Goal: Information Seeking & Learning: Understand process/instructions

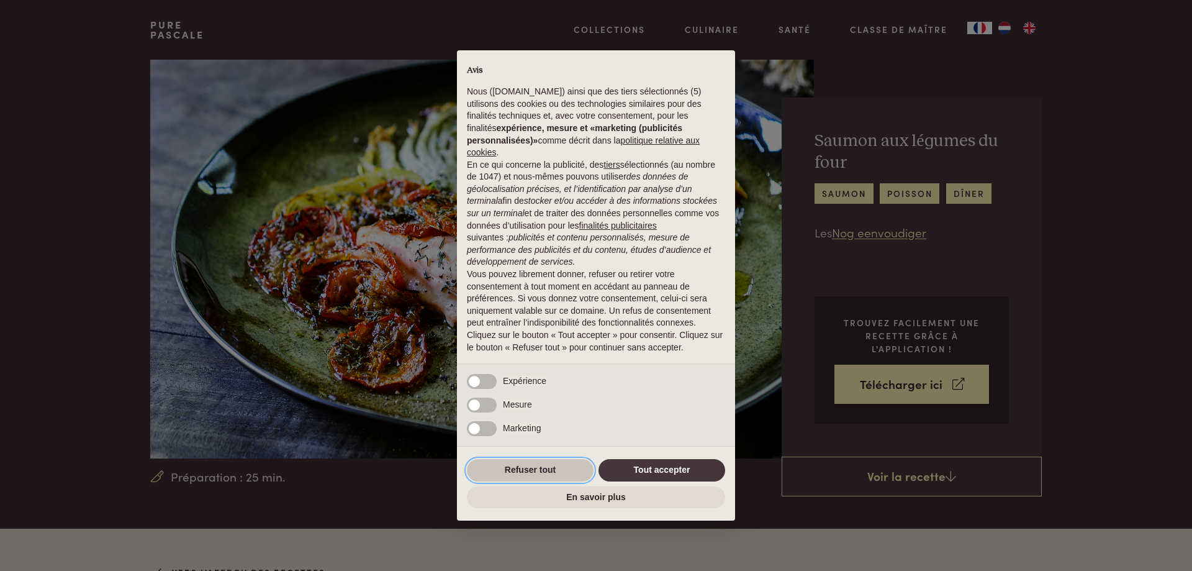
click at [527, 476] on button "Refuser tout" at bounding box center [530, 470] width 127 height 22
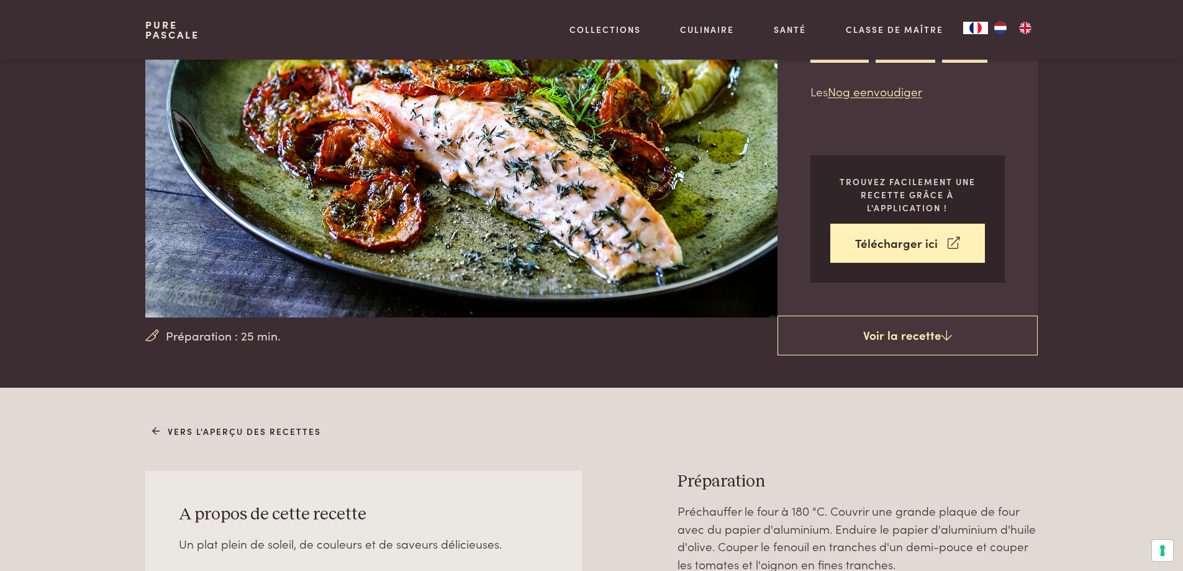
scroll to position [124, 0]
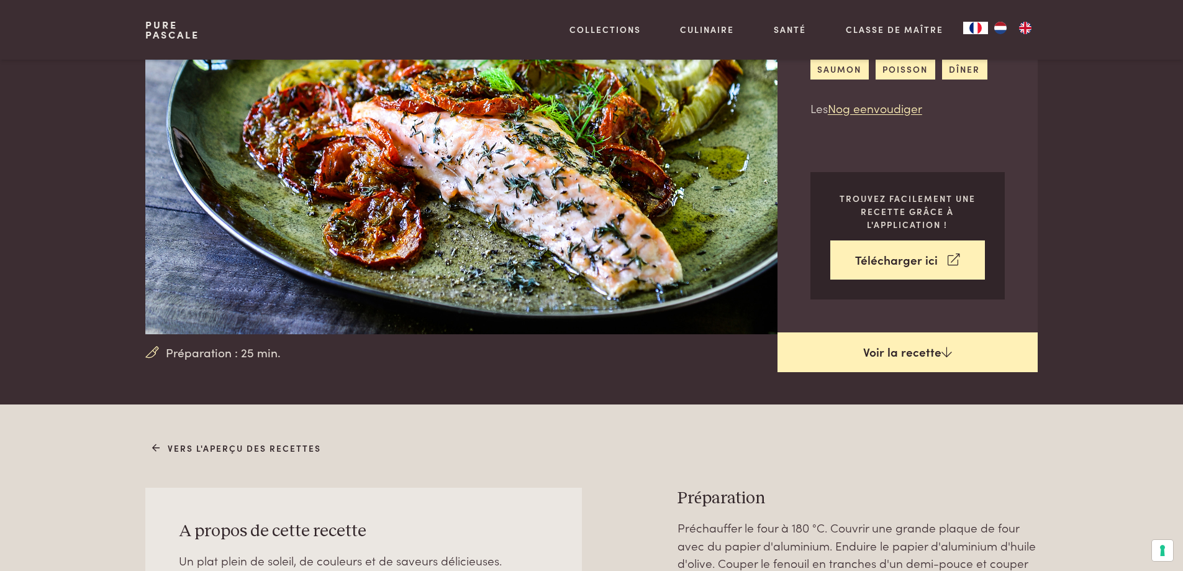
click at [914, 348] on link "Voir la recette" at bounding box center [908, 352] width 260 height 40
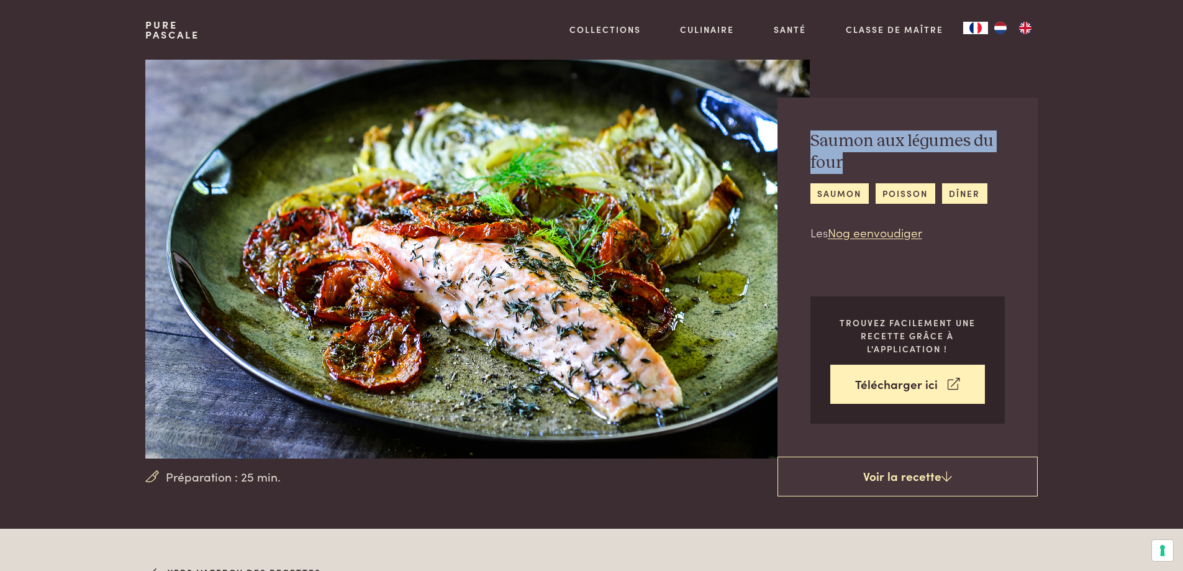
drag, startPoint x: 811, startPoint y: 139, endPoint x: 1013, endPoint y: 157, distance: 202.6
click at [1013, 156] on div "Saumon aux légumes du four saumon poisson dîner Les Nog eenvoudiger Trouvez fac…" at bounding box center [908, 277] width 260 height 359
copy h2 "Saumon aux légumes du four"
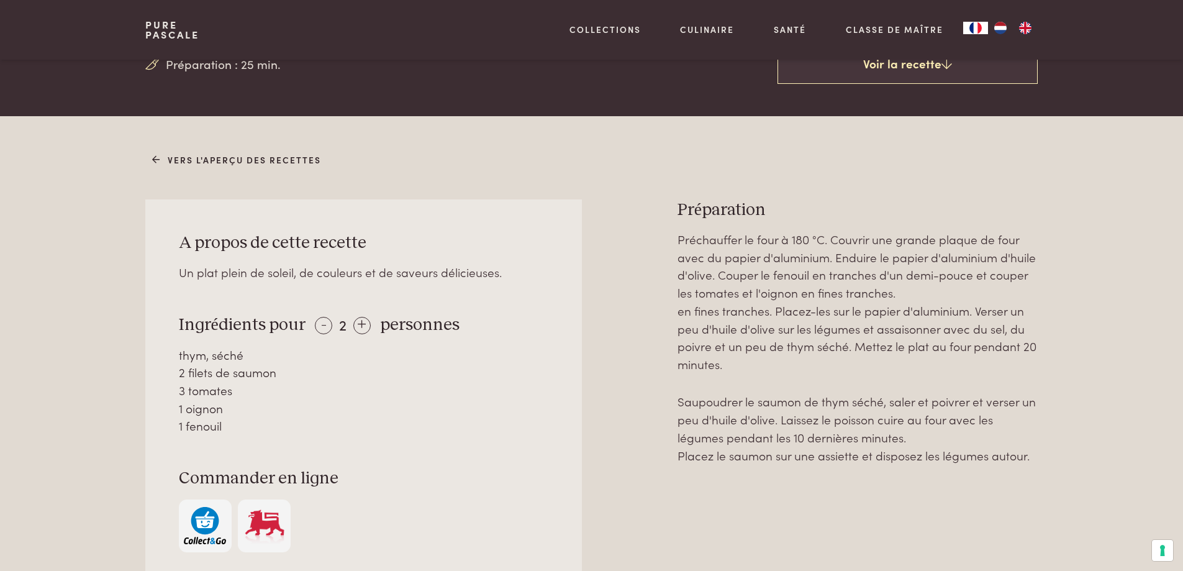
scroll to position [435, 0]
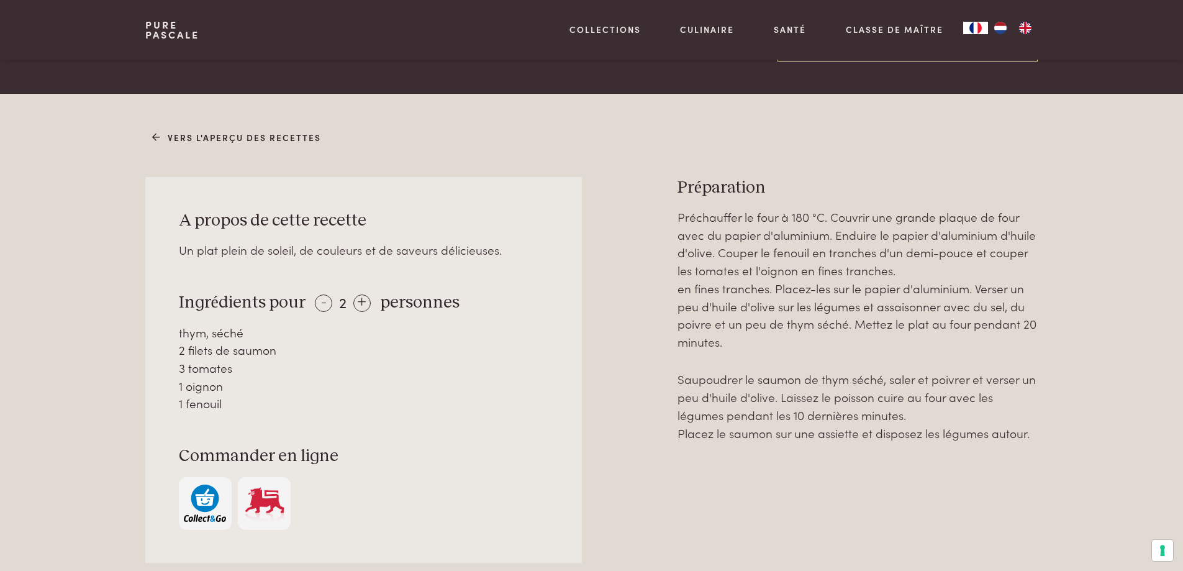
drag, startPoint x: 250, startPoint y: 305, endPoint x: 489, endPoint y: 416, distance: 263.4
click at [493, 414] on div "A propos de cette recette Un plat plein de soleil, de couleurs et de saveurs dé…" at bounding box center [363, 370] width 436 height 386
copy div "Ingrédients pour - 2 + personnes thym, séché 2 filets de saumon 3 tomates 1 oig…"
drag, startPoint x: 673, startPoint y: 190, endPoint x: 1109, endPoint y: 443, distance: 504.0
click at [1109, 443] on div "Vers l'aperçu des recettes A propos de cette recette Un plat plein de soleil, d…" at bounding box center [591, 403] width 1183 height 619
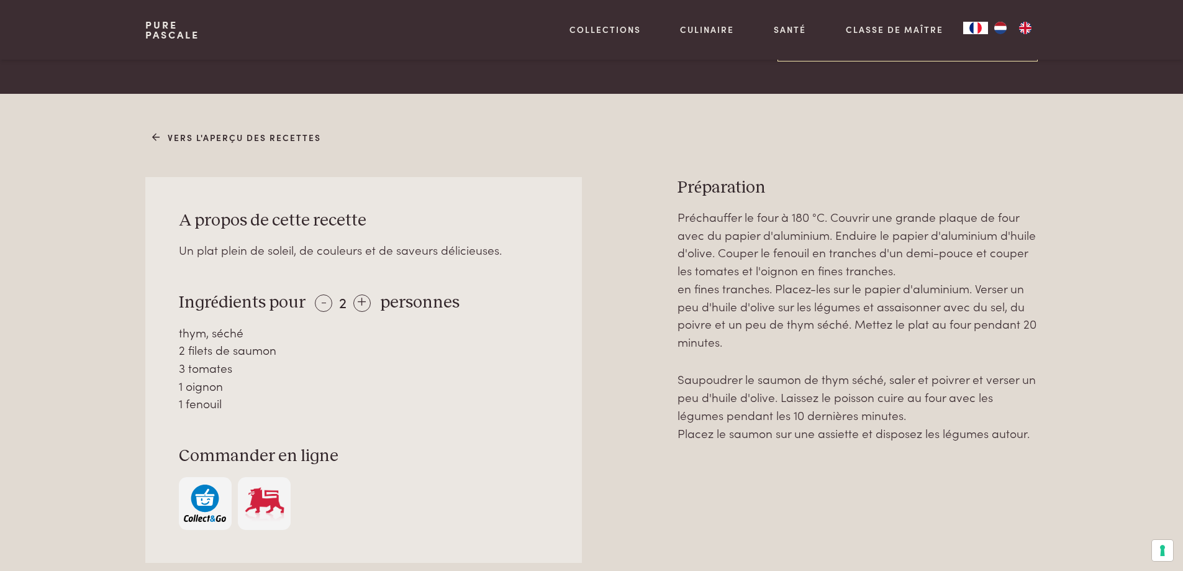
copy div "Préparation Préchauffer le four à 180 °C. Couvrir une grande plaque de four ave…"
click at [652, 357] on div at bounding box center [629, 412] width 56 height 470
